Goal: Information Seeking & Learning: Learn about a topic

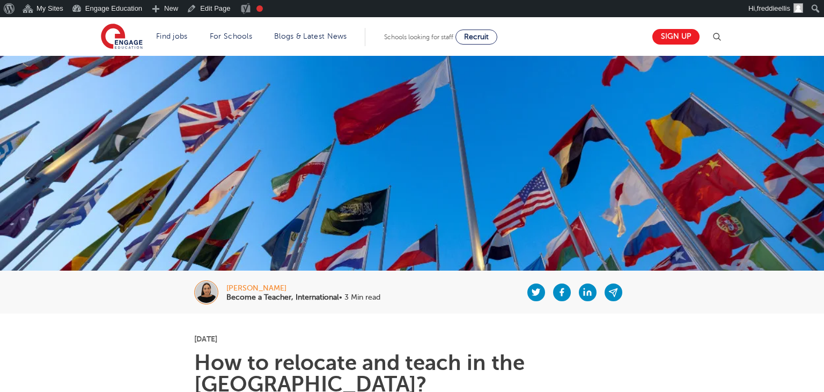
scroll to position [907, 0]
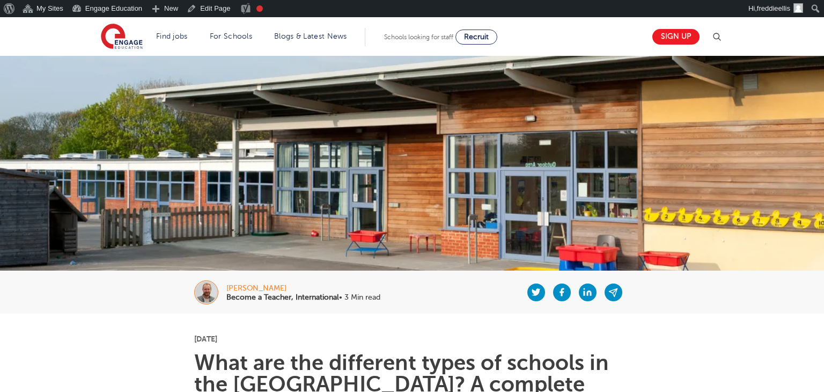
scroll to position [332, 0]
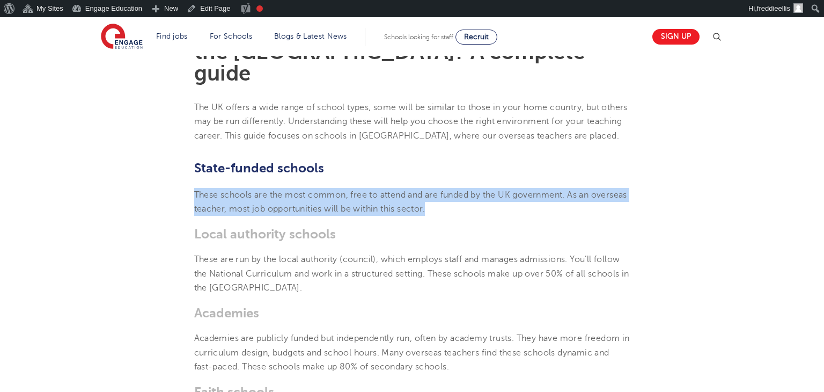
drag, startPoint x: 195, startPoint y: 174, endPoint x: 493, endPoint y: 187, distance: 298.1
click at [493, 188] on p "These schools are the most common, free to attend and are funded by the UK gove…" at bounding box center [412, 202] width 436 height 28
copy span "These schools are the most common, free to attend and are funded by the UK gove…"
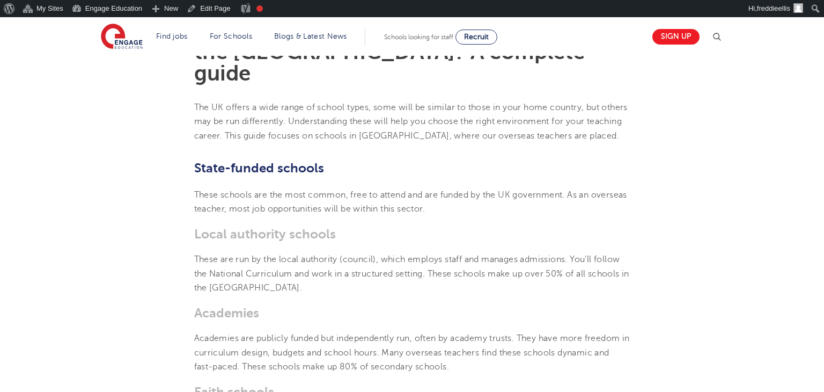
click at [236, 226] on b "Local authority schools" at bounding box center [265, 233] width 142 height 15
drag, startPoint x: 248, startPoint y: 216, endPoint x: 308, endPoint y: 223, distance: 60.0
copy b "Local authority schools"
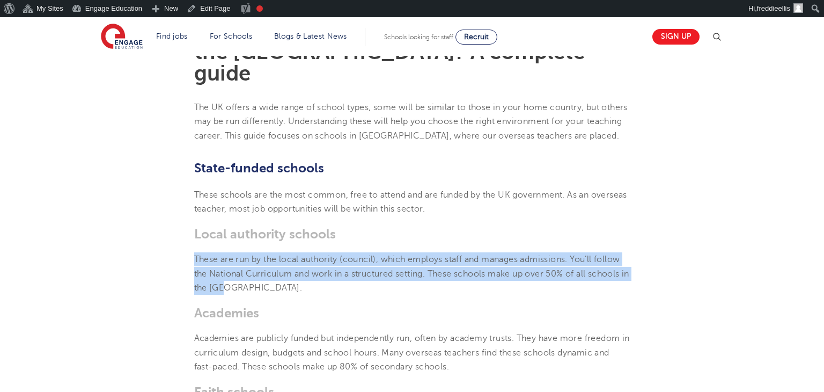
drag, startPoint x: 190, startPoint y: 233, endPoint x: 275, endPoint y: 264, distance: 90.6
copy span "These are run by the local authority (council), which employs staff and manages…"
drag, startPoint x: 517, startPoint y: 260, endPoint x: 512, endPoint y: 252, distance: 8.7
click at [516, 259] on p "These are run by the local authority (council), which employs staff and manages…" at bounding box center [412, 273] width 436 height 42
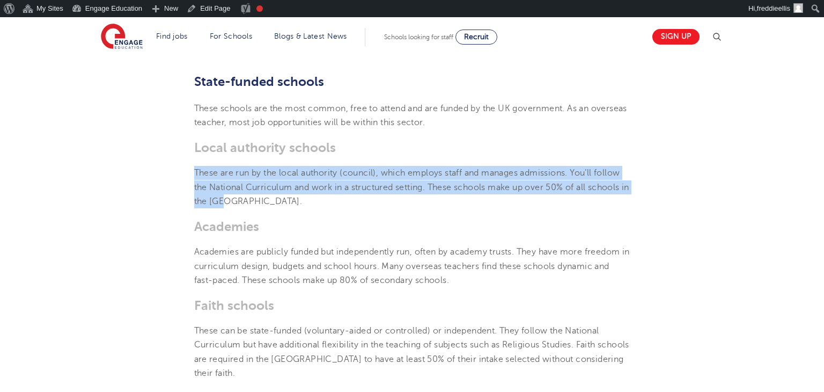
scroll to position [446, 0]
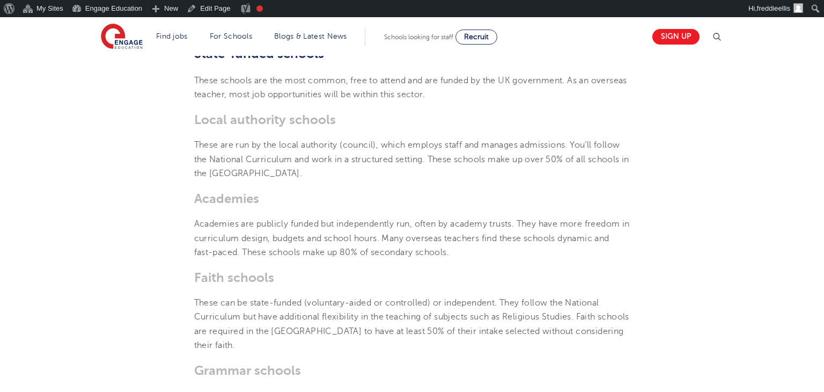
drag, startPoint x: 197, startPoint y: 280, endPoint x: 652, endPoint y: 290, distance: 455.2
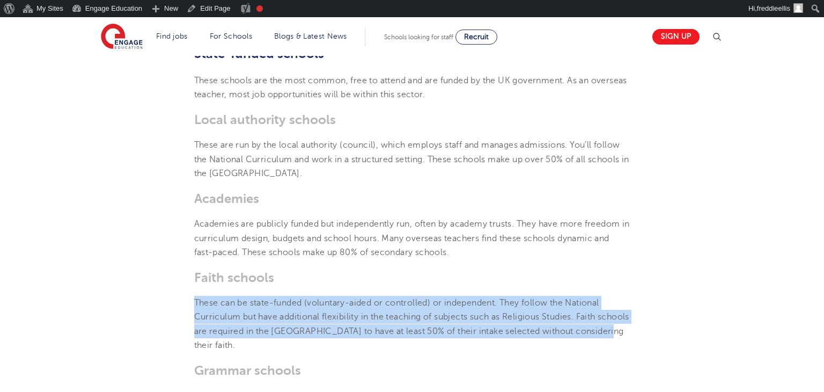
drag, startPoint x: 587, startPoint y: 303, endPoint x: 186, endPoint y: 276, distance: 402.3
copy span "These can be state-funded (voluntary-aided or controlled) or independent. They …"
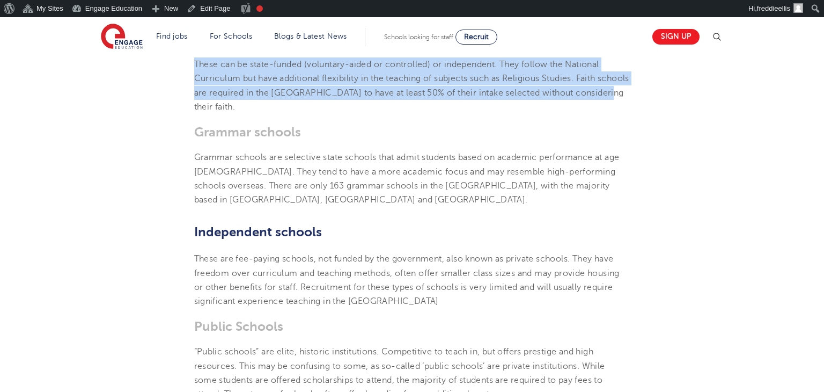
scroll to position [680, 0]
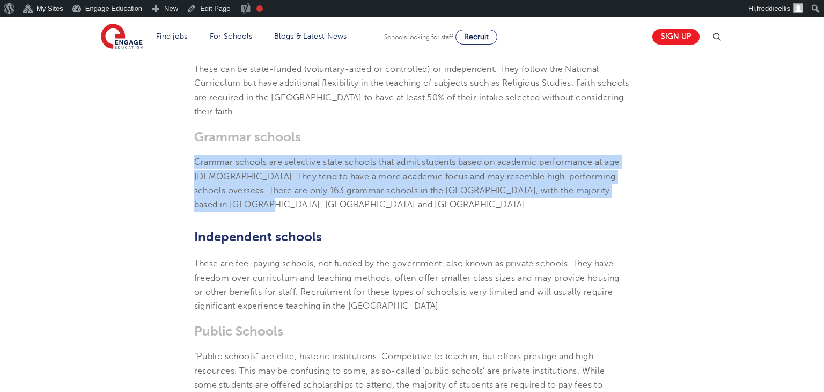
drag, startPoint x: 194, startPoint y: 123, endPoint x: 288, endPoint y: 167, distance: 104.0
click at [288, 167] on p "Grammar schools are selective state schools that admit students based on academ…" at bounding box center [412, 183] width 436 height 56
copy span "Grammar schools are selective state schools that admit students based on academ…"
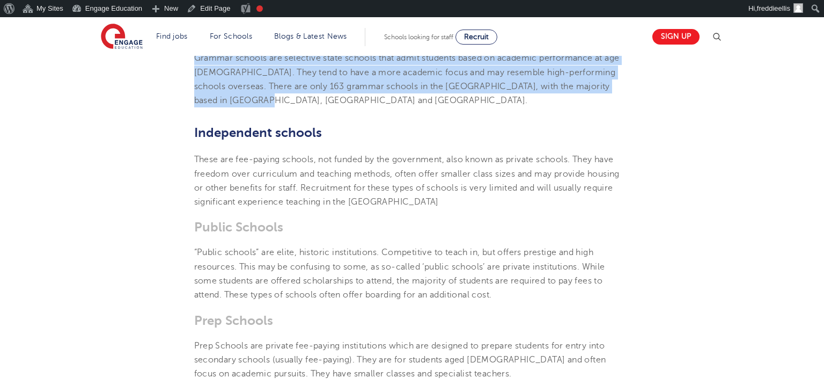
scroll to position [781, 0]
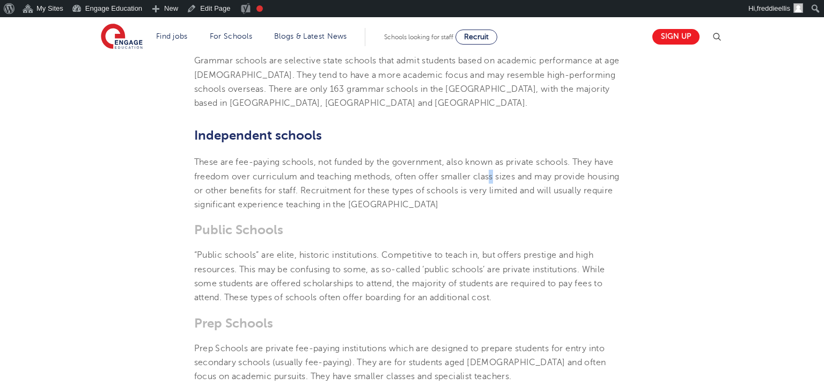
click at [492, 157] on span "These are fee-paying schools, not funded by the government, also known as priva…" at bounding box center [407, 183] width 426 height 52
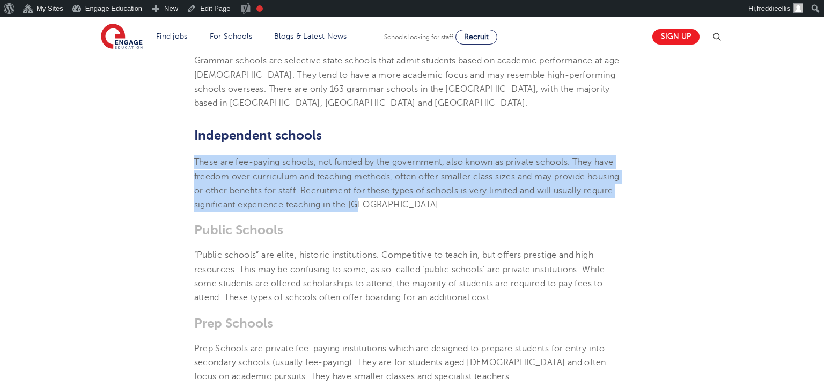
drag, startPoint x: 189, startPoint y: 125, endPoint x: 392, endPoint y: 156, distance: 205.2
click at [396, 169] on section "[DATE] What are the different types of schools in the [GEOGRAPHIC_DATA]? A comp…" at bounding box center [412, 149] width 651 height 1234
copy span "These are fee-paying schools, not funded by the government, also known as priva…"
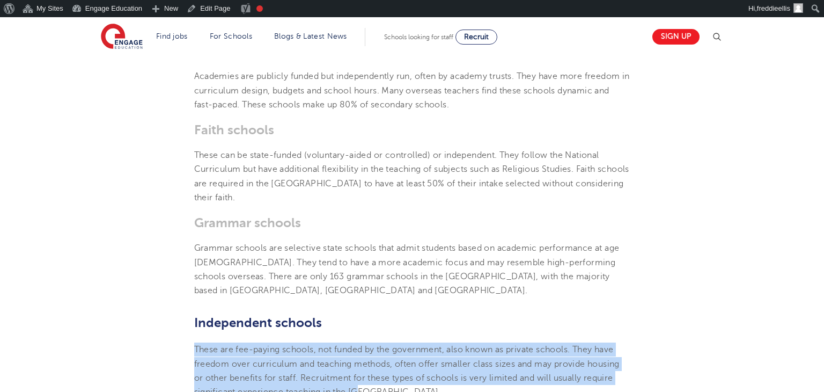
scroll to position [585, 0]
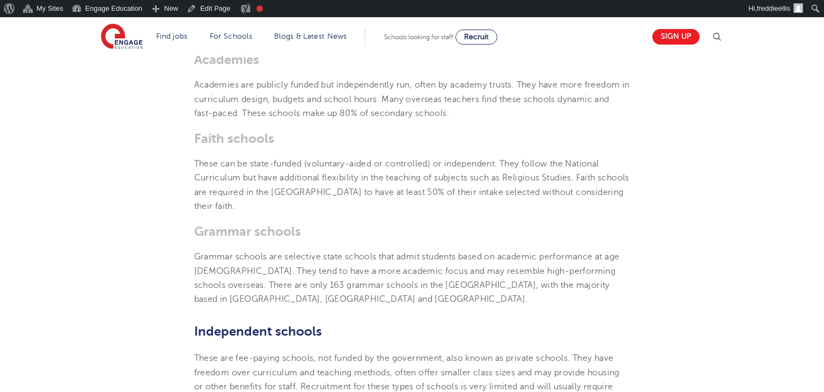
click at [235, 159] on span "These can be state-funded (voluntary-aided or controlled) or independent. They …" at bounding box center [411, 185] width 435 height 52
